Goal: Navigation & Orientation: Find specific page/section

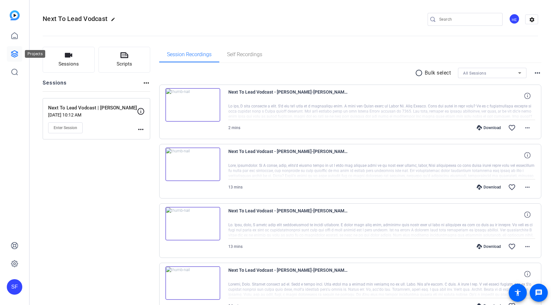
click at [12, 57] on icon at bounding box center [15, 54] width 8 height 8
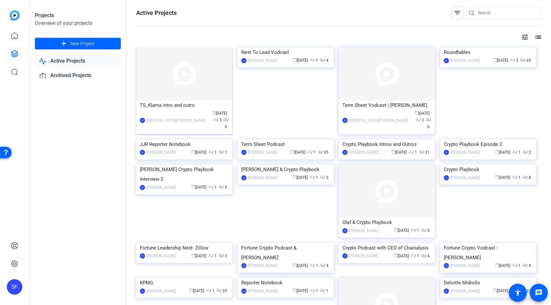
click at [183, 97] on img at bounding box center [184, 73] width 96 height 53
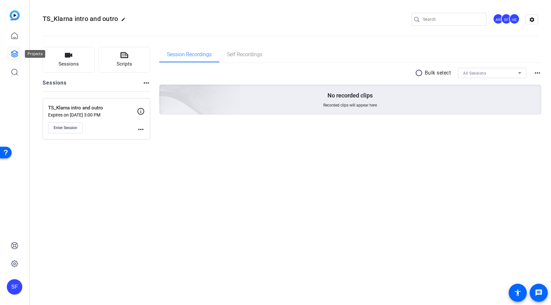
click at [16, 55] on icon at bounding box center [15, 54] width 8 height 8
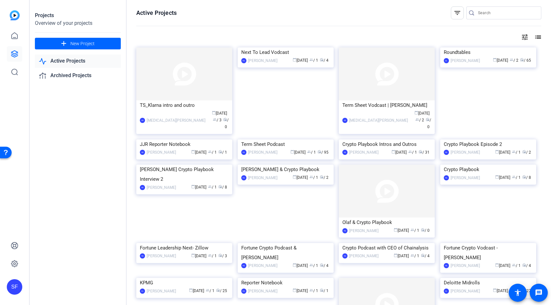
click at [179, 91] on img at bounding box center [184, 73] width 96 height 53
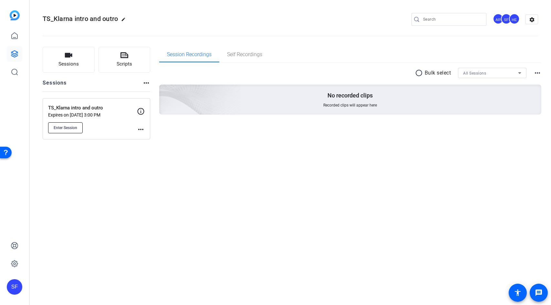
click at [82, 127] on button "Enter Session" at bounding box center [65, 127] width 35 height 11
